Goal: Task Accomplishment & Management: Complete application form

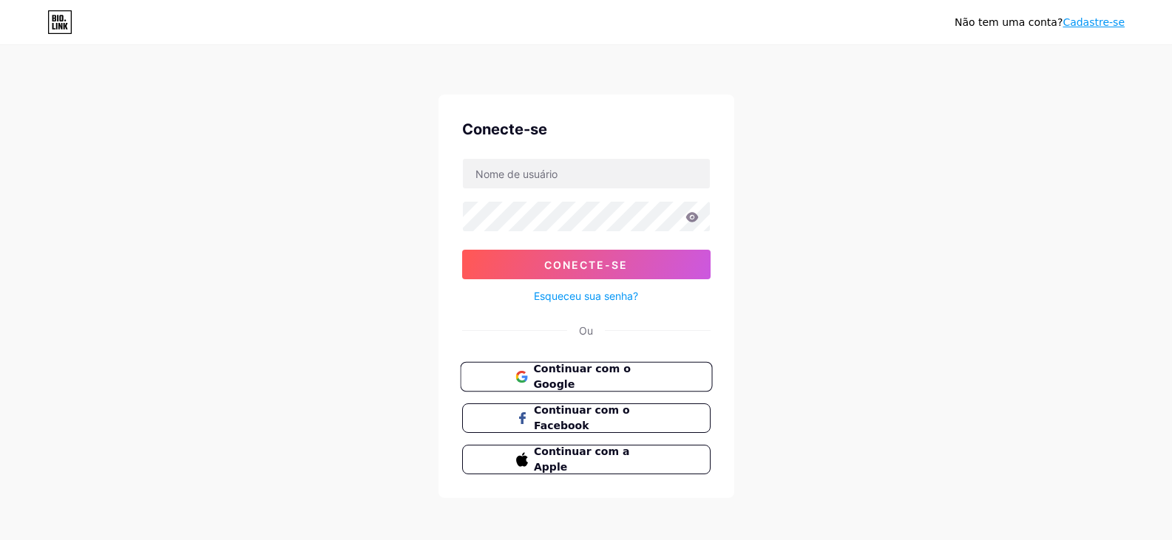
click at [568, 378] on font "Continuar com o Google" at bounding box center [581, 377] width 97 height 28
click at [607, 377] on font "Continuar com o Google" at bounding box center [581, 377] width 97 height 28
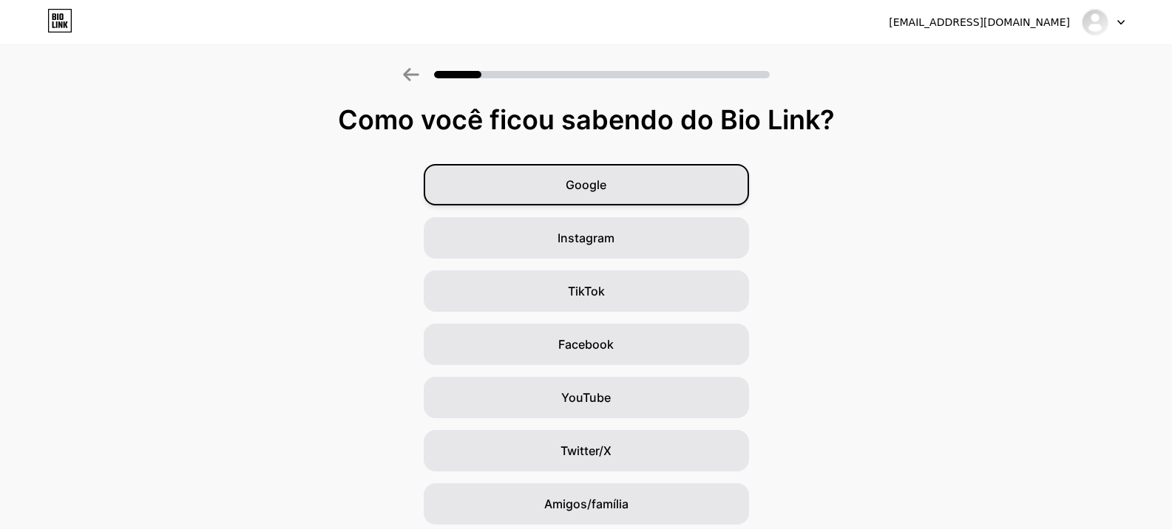
click at [576, 183] on font "Google" at bounding box center [585, 184] width 41 height 15
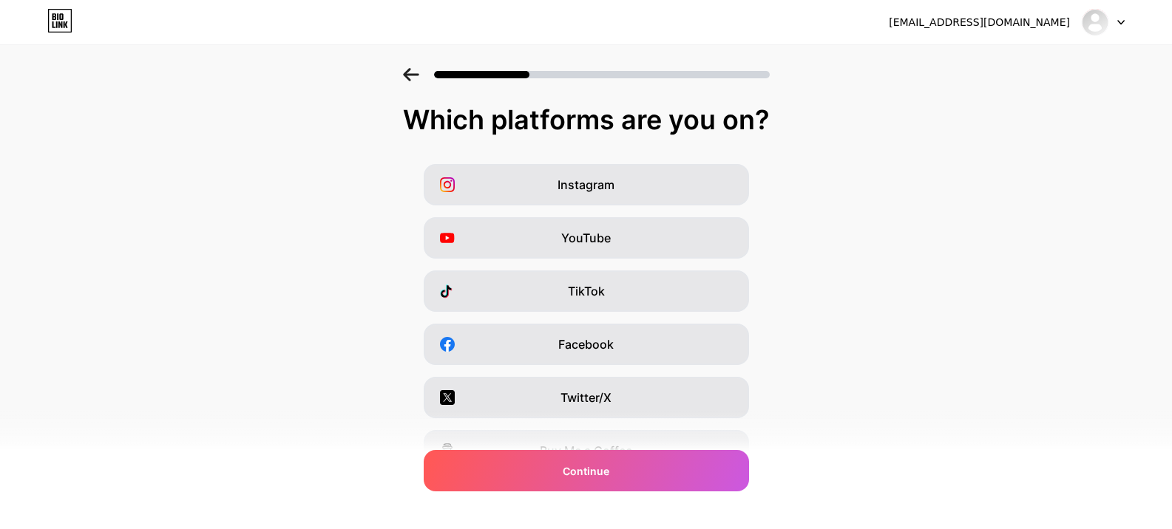
scroll to position [182, 0]
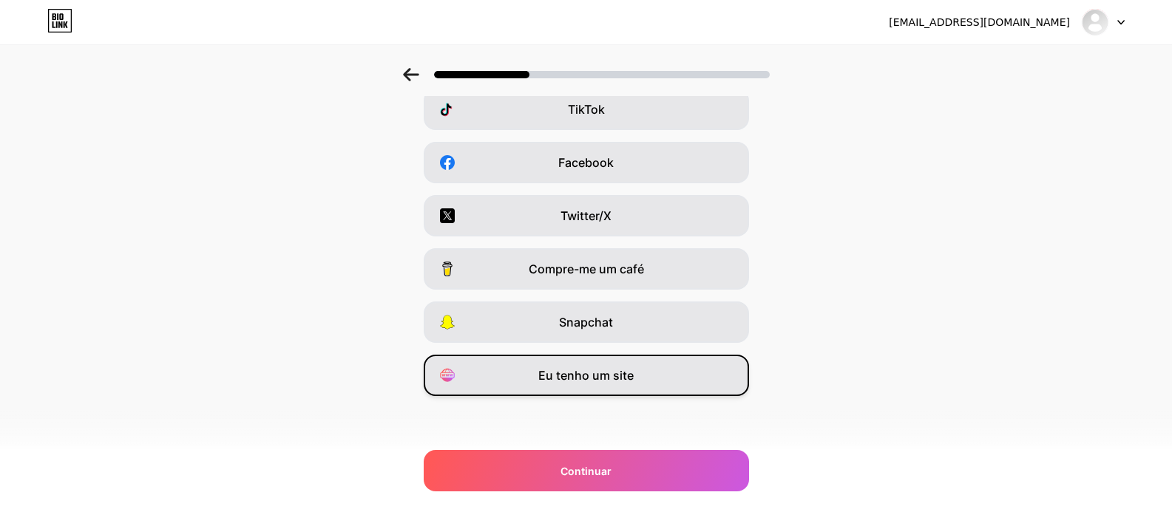
click at [659, 384] on div "Eu tenho um site" at bounding box center [586, 375] width 325 height 41
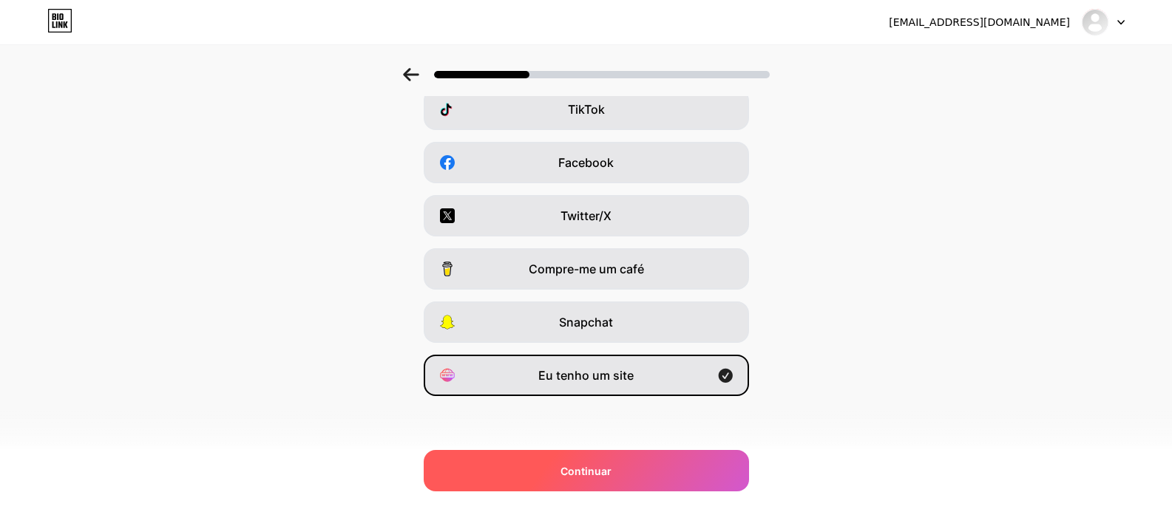
click at [672, 468] on div "Continuar" at bounding box center [586, 470] width 325 height 41
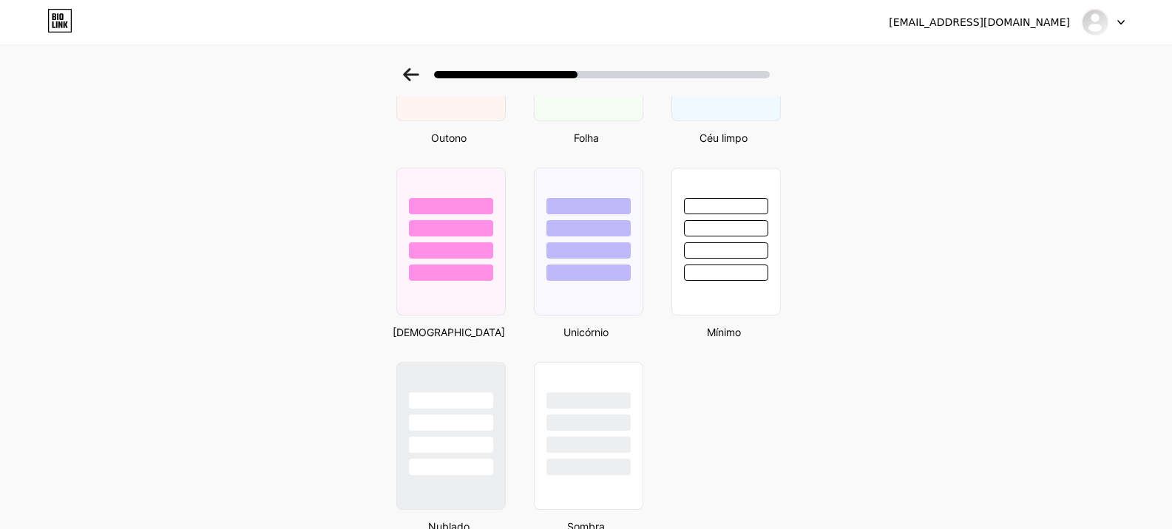
scroll to position [1247, 0]
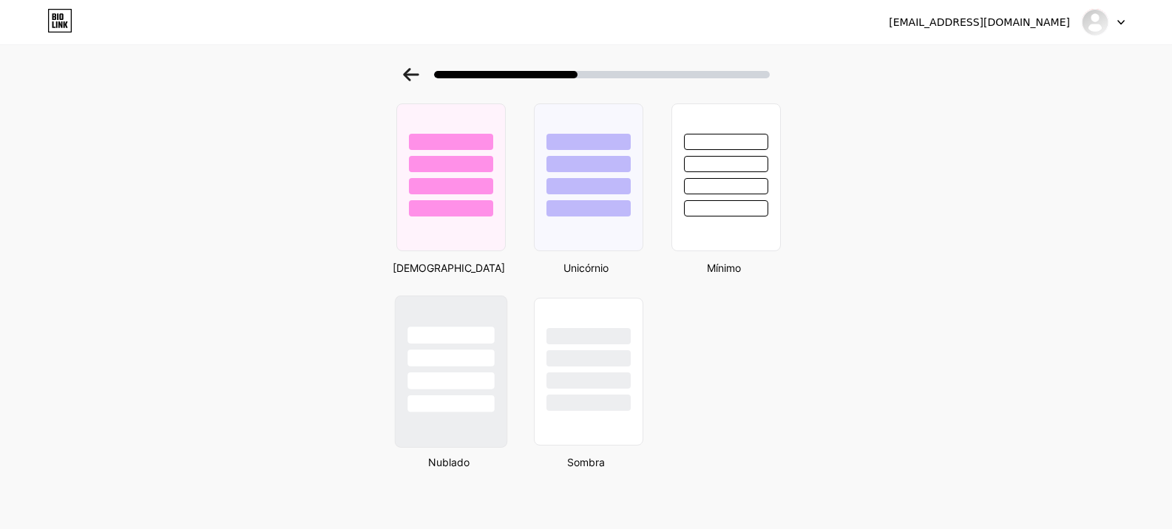
click at [489, 431] on div at bounding box center [450, 372] width 112 height 152
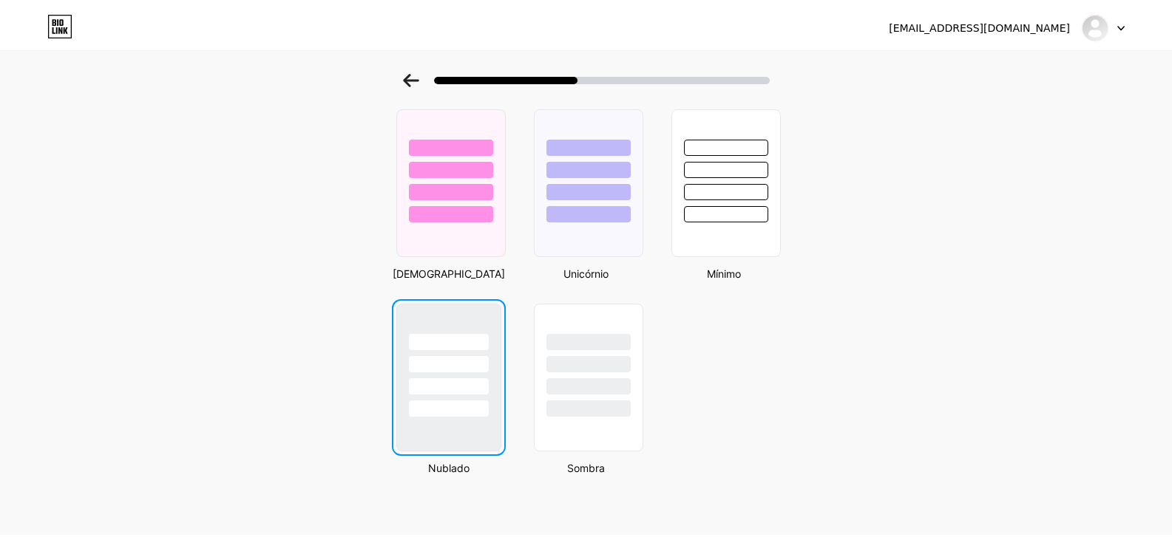
scroll to position [0, 0]
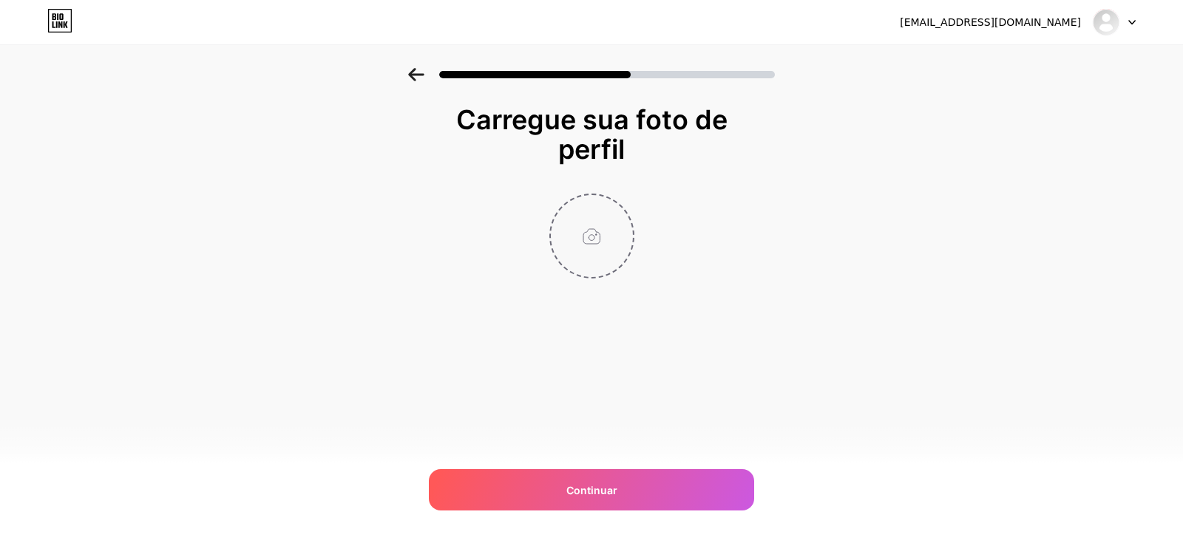
click at [594, 234] on input "file" at bounding box center [592, 236] width 82 height 82
click at [606, 233] on input "file" at bounding box center [592, 236] width 82 height 82
click at [619, 224] on input "file" at bounding box center [592, 236] width 82 height 82
click at [587, 255] on input "file" at bounding box center [592, 236] width 82 height 82
type input "C:\fakepath\Captura de tela [DATE] 172452.png"
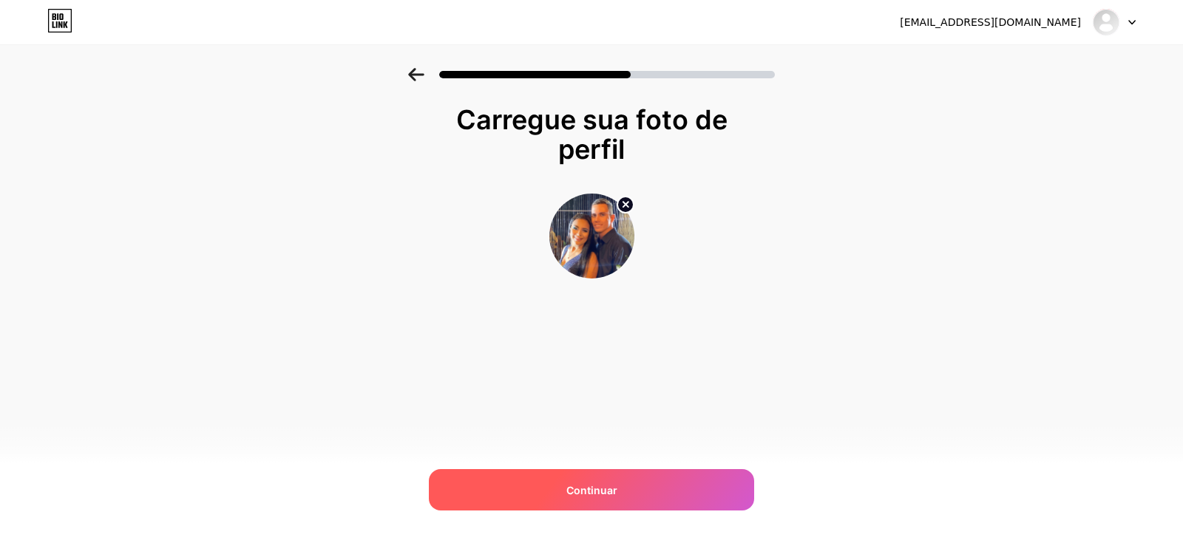
click at [571, 480] on div "Continuar" at bounding box center [591, 489] width 325 height 41
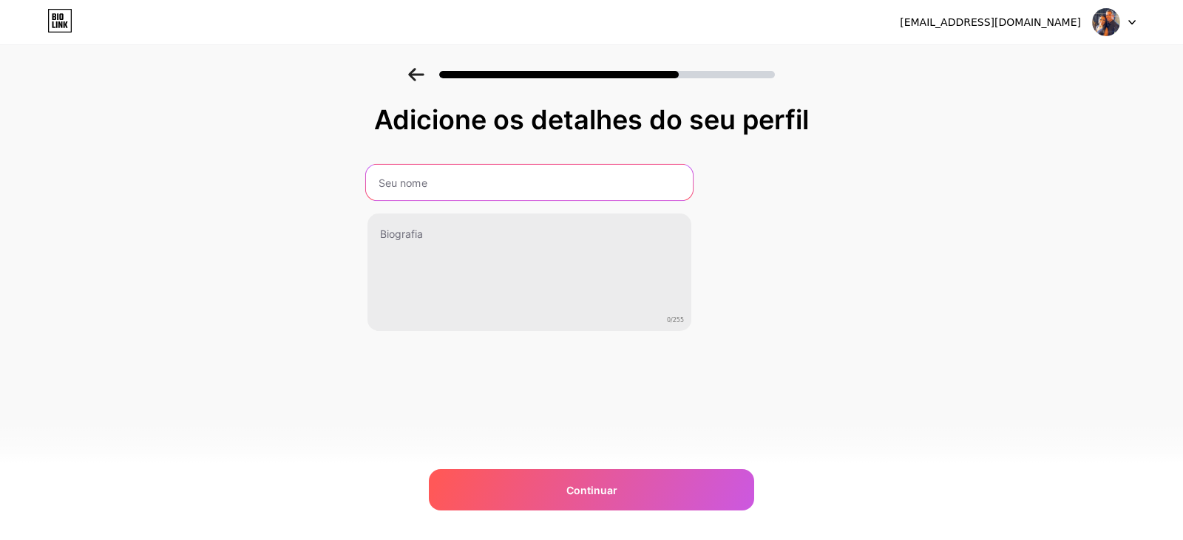
click at [456, 193] on input "text" at bounding box center [529, 182] width 327 height 35
type input "LISTA DE PRESENTES"
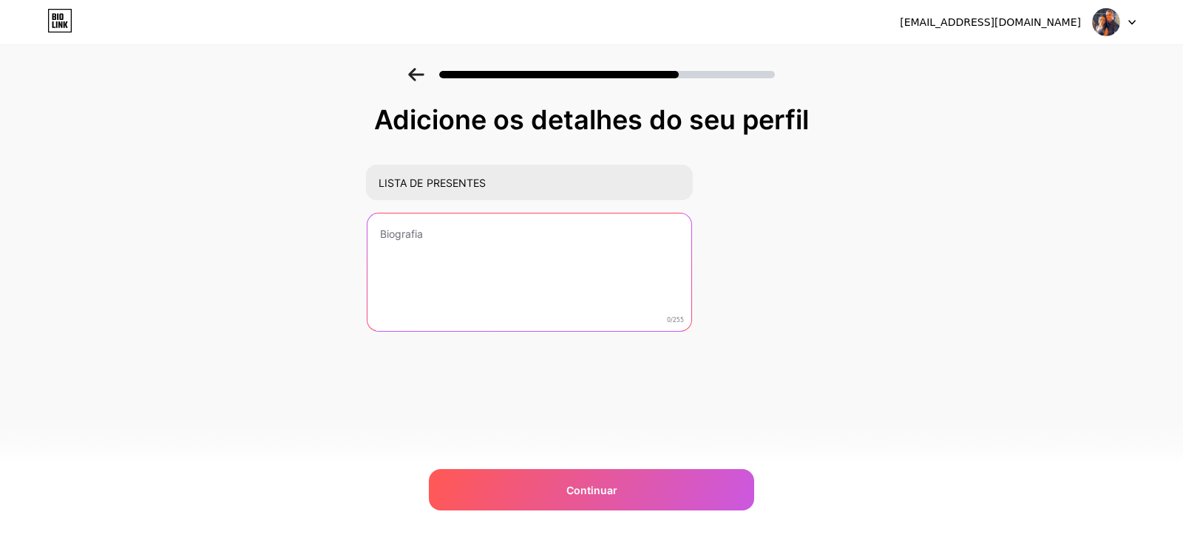
drag, startPoint x: 451, startPoint y: 247, endPoint x: 448, endPoint y: 239, distance: 8.0
click at [451, 246] on textarea at bounding box center [529, 273] width 324 height 119
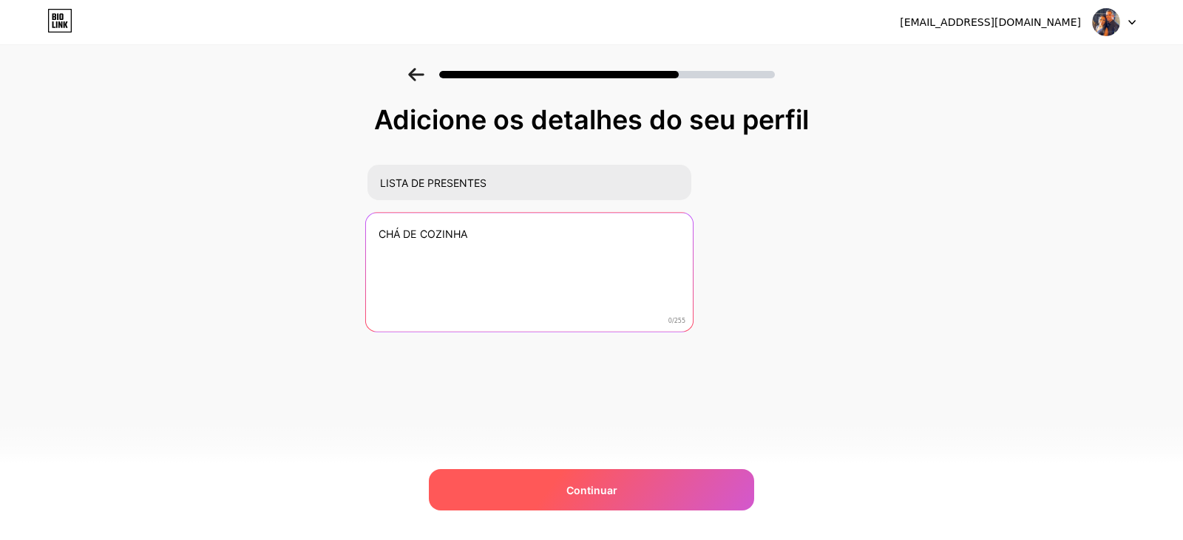
type textarea "CHÁ DE COZINHA"
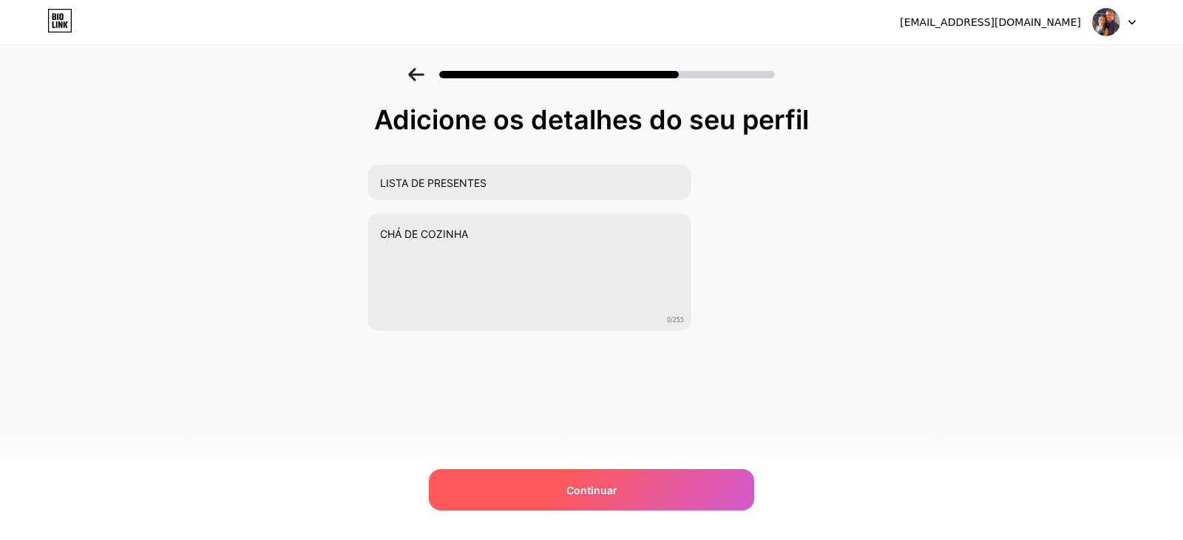
click at [623, 480] on div "Continuar" at bounding box center [591, 489] width 325 height 41
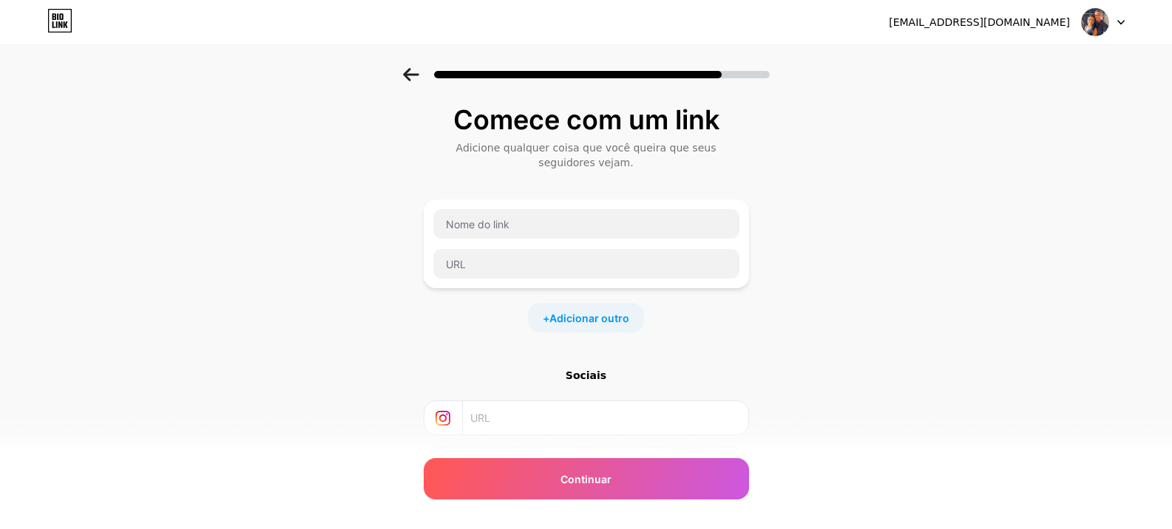
click at [544, 242] on div at bounding box center [586, 243] width 308 height 71
click at [529, 226] on input "text" at bounding box center [586, 224] width 306 height 30
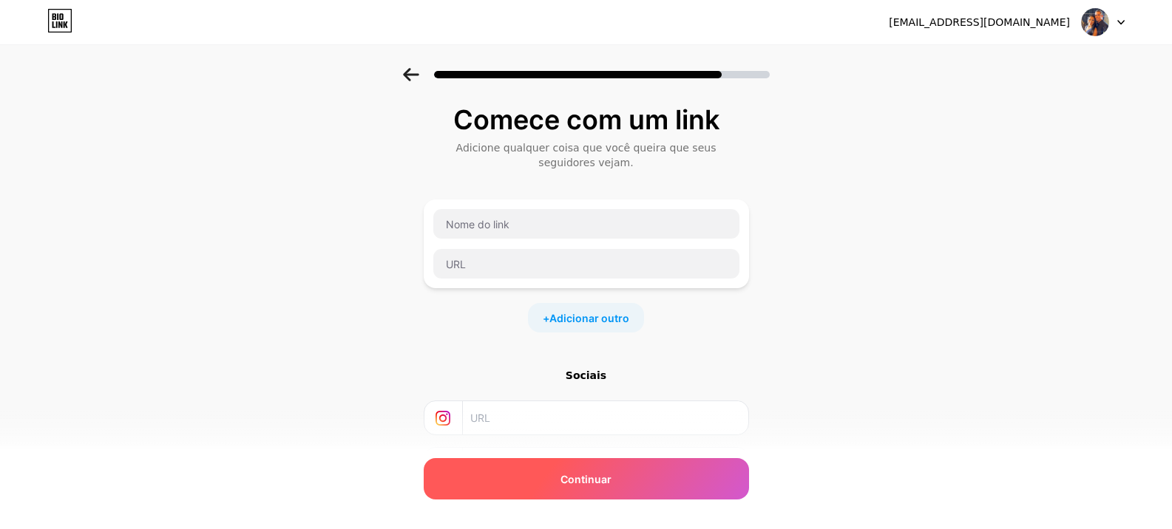
click at [628, 497] on div "Continuar" at bounding box center [586, 478] width 325 height 41
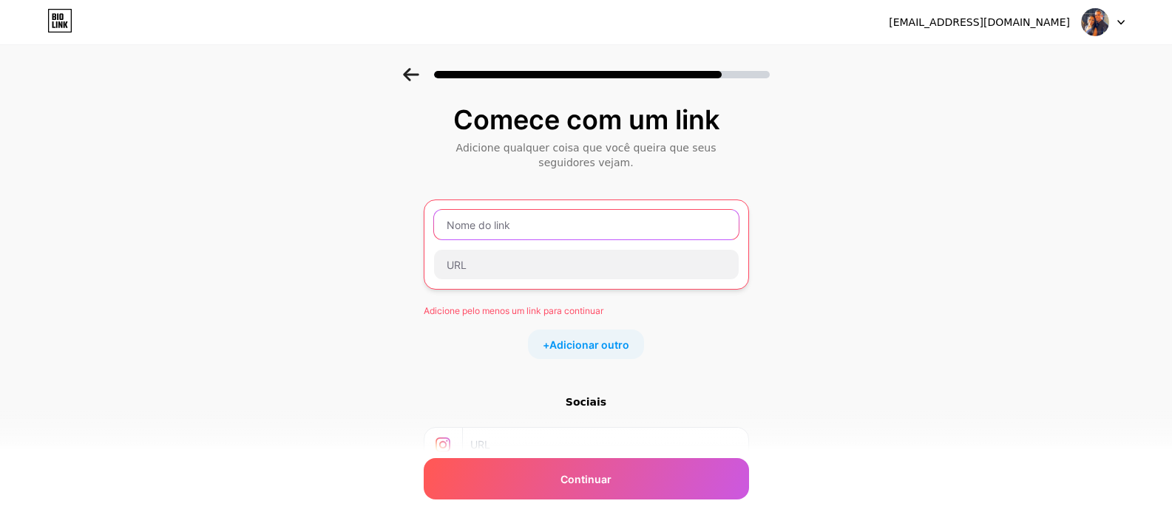
click at [527, 229] on input "text" at bounding box center [586, 225] width 305 height 30
click at [494, 231] on input "text" at bounding box center [586, 225] width 305 height 30
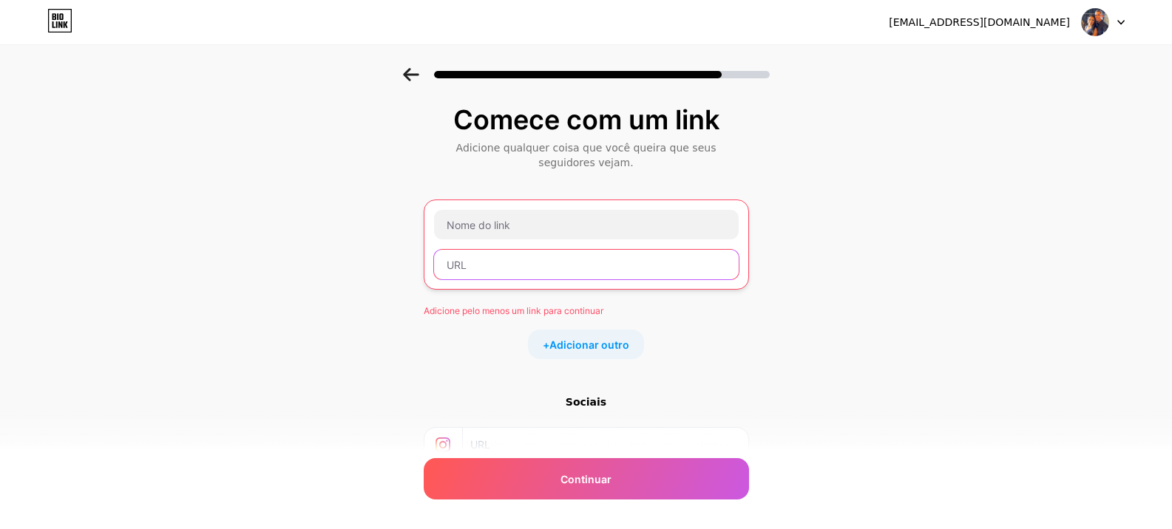
click at [498, 263] on input "text" at bounding box center [586, 265] width 305 height 30
click at [586, 341] on font "Adicionar outro" at bounding box center [589, 345] width 80 height 13
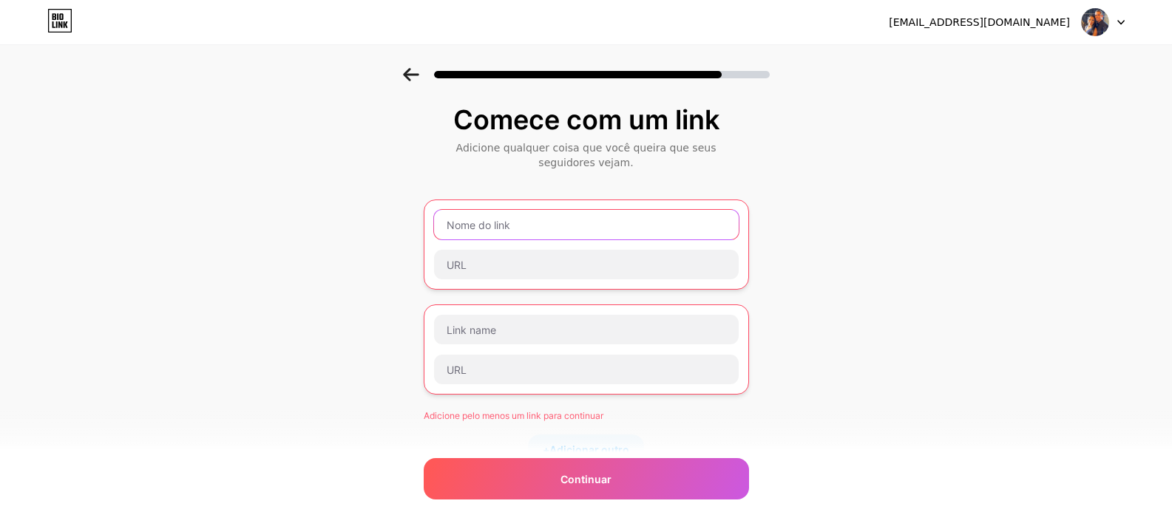
click at [529, 225] on input "text" at bounding box center [586, 225] width 305 height 30
paste input "[URL][DOMAIN_NAME]"
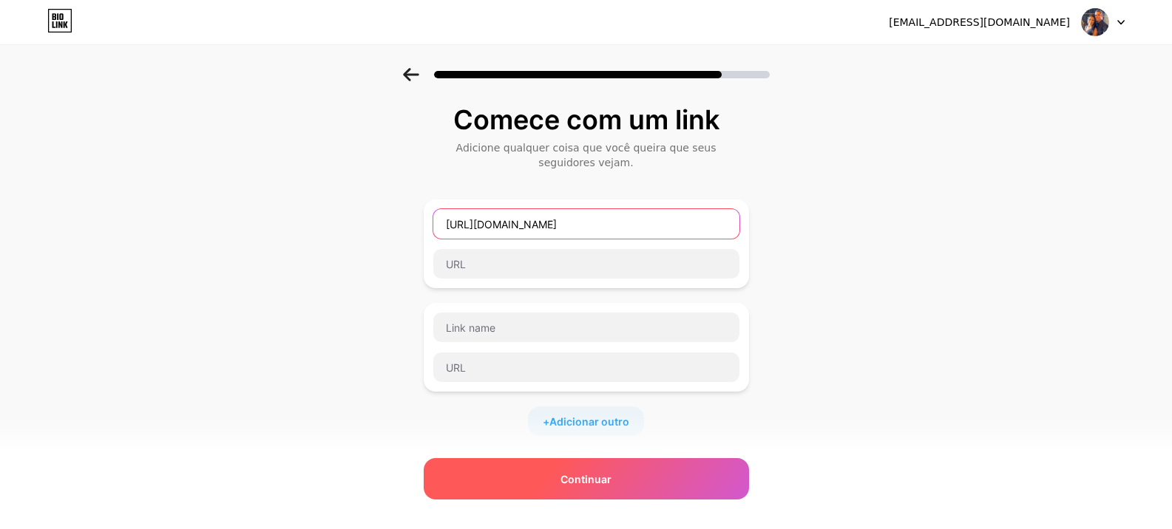
type input "[URL][DOMAIN_NAME]"
click at [630, 492] on div "Continuar" at bounding box center [586, 478] width 325 height 41
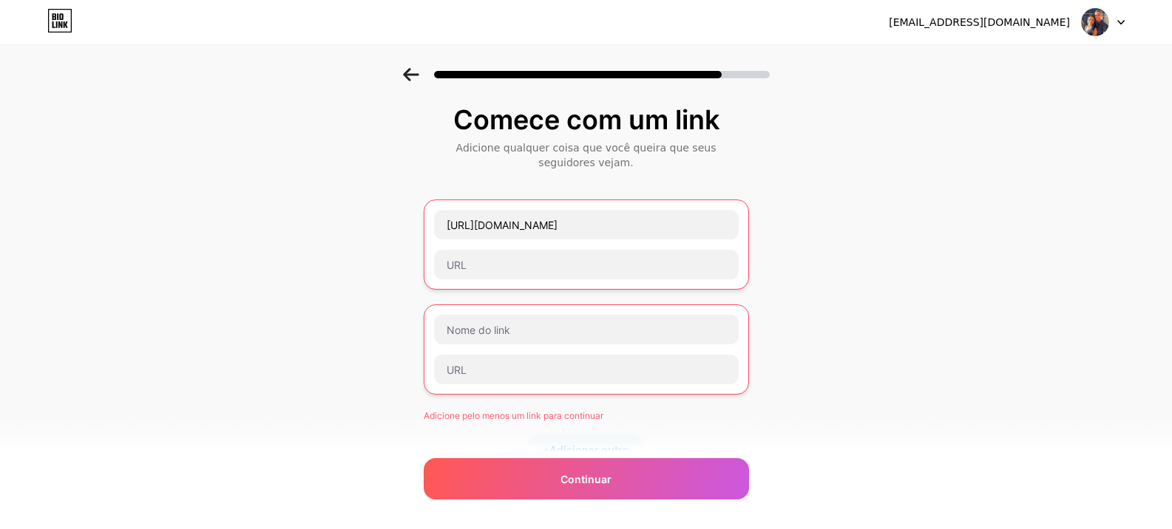
drag, startPoint x: 860, startPoint y: 419, endPoint x: 796, endPoint y: 375, distance: 77.5
click at [860, 416] on div "Comece com um link Adicione qualquer coisa que você queira que seus seguidores …" at bounding box center [586, 401] width 1172 height 666
click at [726, 353] on div at bounding box center [586, 349] width 306 height 71
click at [698, 313] on div at bounding box center [586, 350] width 325 height 90
drag, startPoint x: 662, startPoint y: 317, endPoint x: 656, endPoint y: 326, distance: 10.7
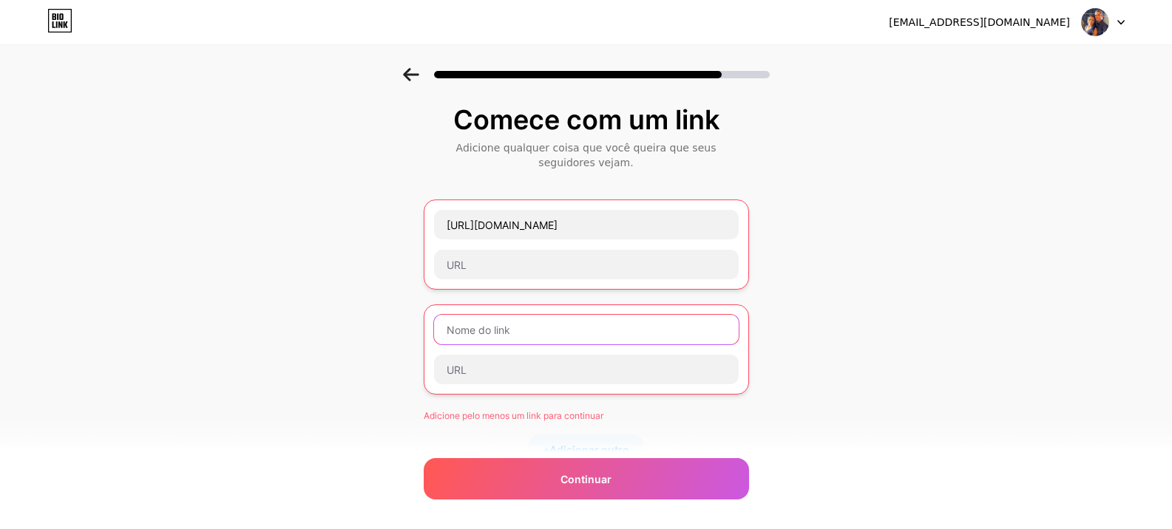
click at [659, 326] on input "text" at bounding box center [586, 330] width 305 height 30
paste input "[URL][DOMAIN_NAME]"
type input "[URL][DOMAIN_NAME]"
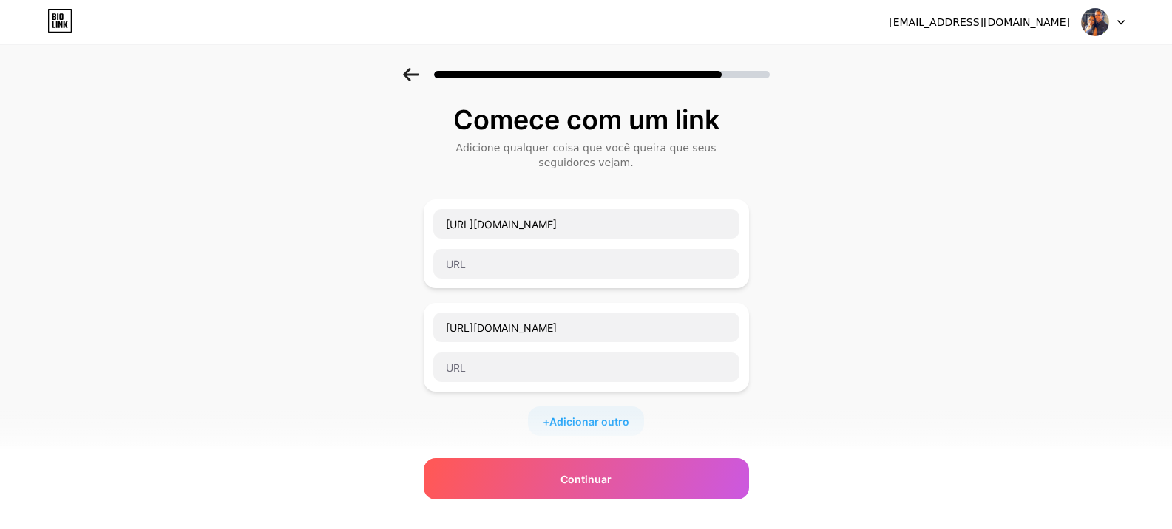
drag, startPoint x: 714, startPoint y: 126, endPoint x: 707, endPoint y: 140, distance: 15.5
click at [713, 128] on font "Comece com um link" at bounding box center [586, 119] width 266 height 33
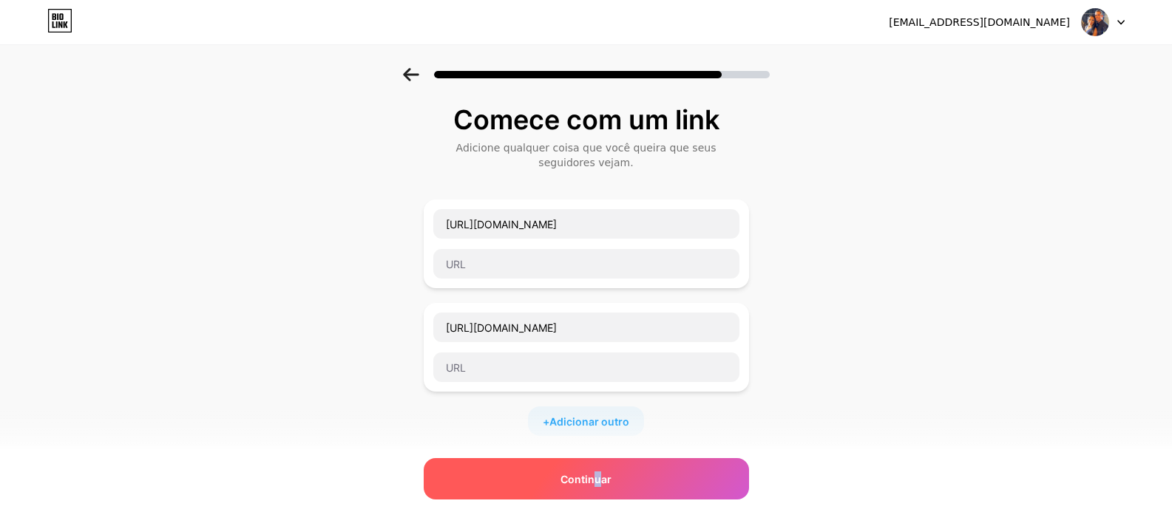
click at [603, 469] on div "Continuar" at bounding box center [586, 478] width 325 height 41
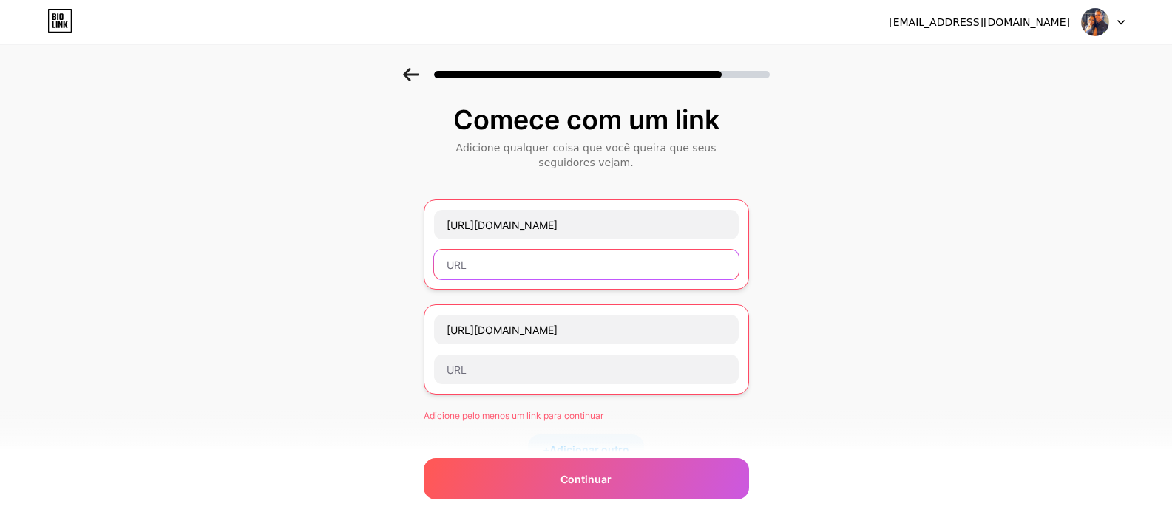
click at [473, 267] on input "text" at bounding box center [586, 265] width 305 height 30
paste input "[URL][DOMAIN_NAME]"
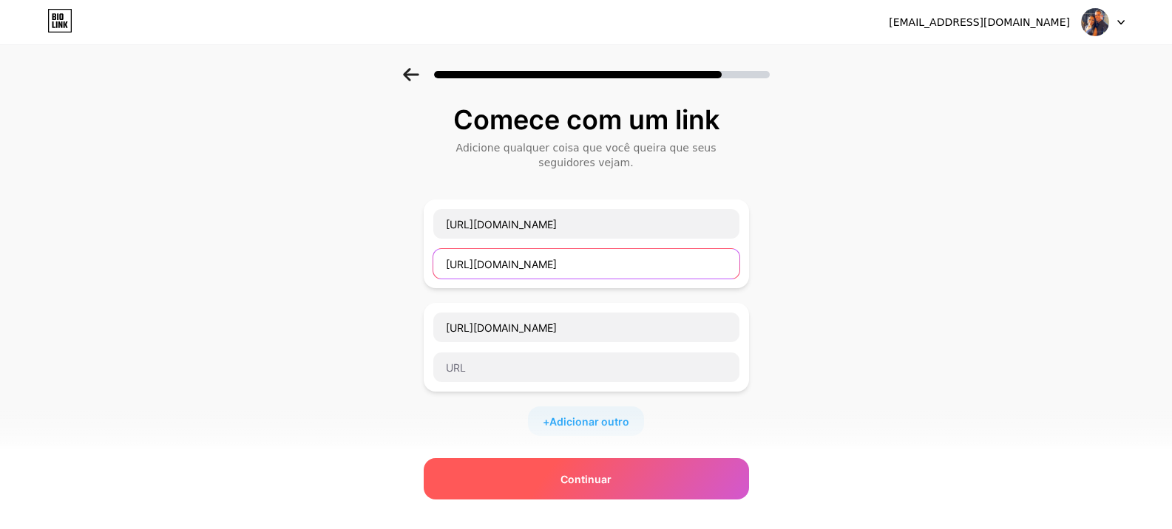
type input "[URL][DOMAIN_NAME]"
click at [597, 492] on div "Continuar" at bounding box center [586, 478] width 325 height 41
click at [596, 490] on div "Continuar" at bounding box center [586, 478] width 325 height 41
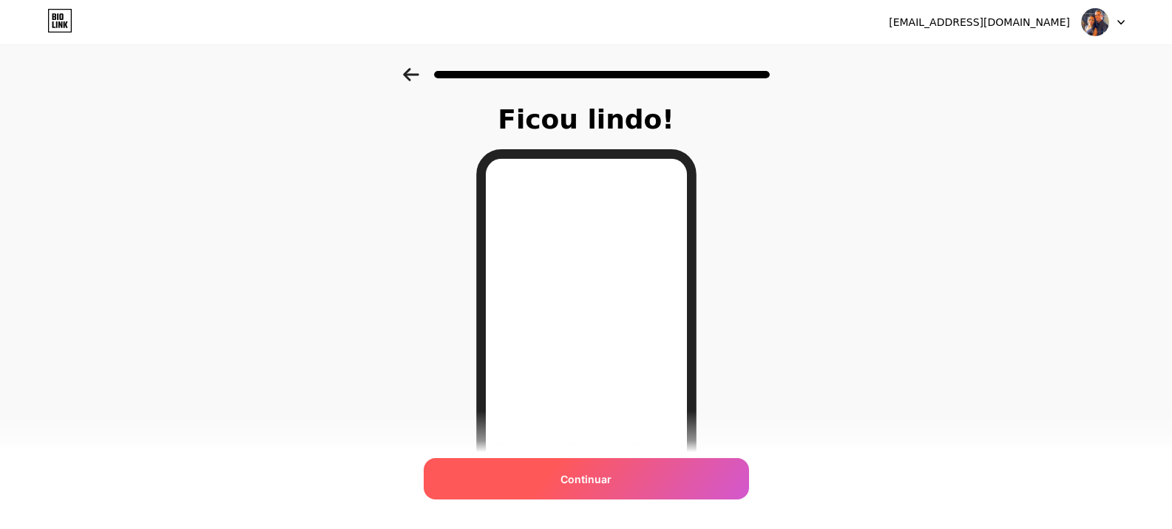
click at [611, 478] on font "Continuar" at bounding box center [585, 479] width 51 height 13
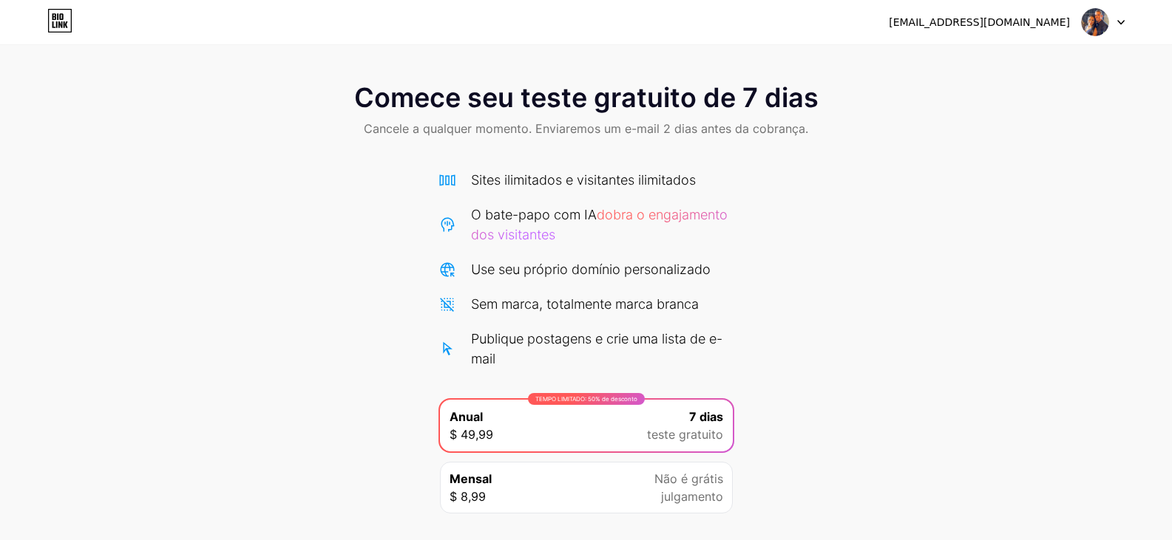
click at [1116, 23] on div at bounding box center [1102, 22] width 43 height 27
click at [1002, 60] on li "Sair" at bounding box center [1031, 61] width 183 height 40
